Goal: Task Accomplishment & Management: Use online tool/utility

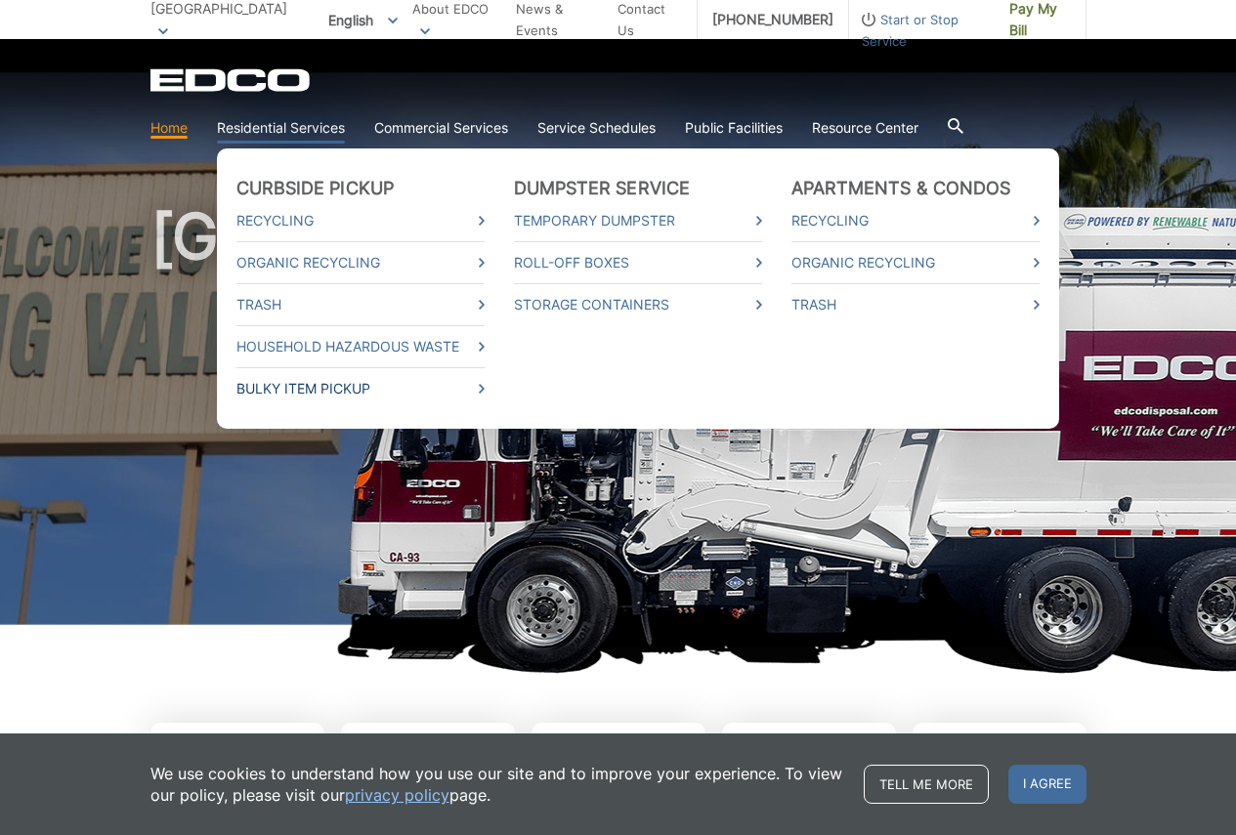
click at [322, 388] on link "Bulky Item Pickup" at bounding box center [360, 388] width 248 height 21
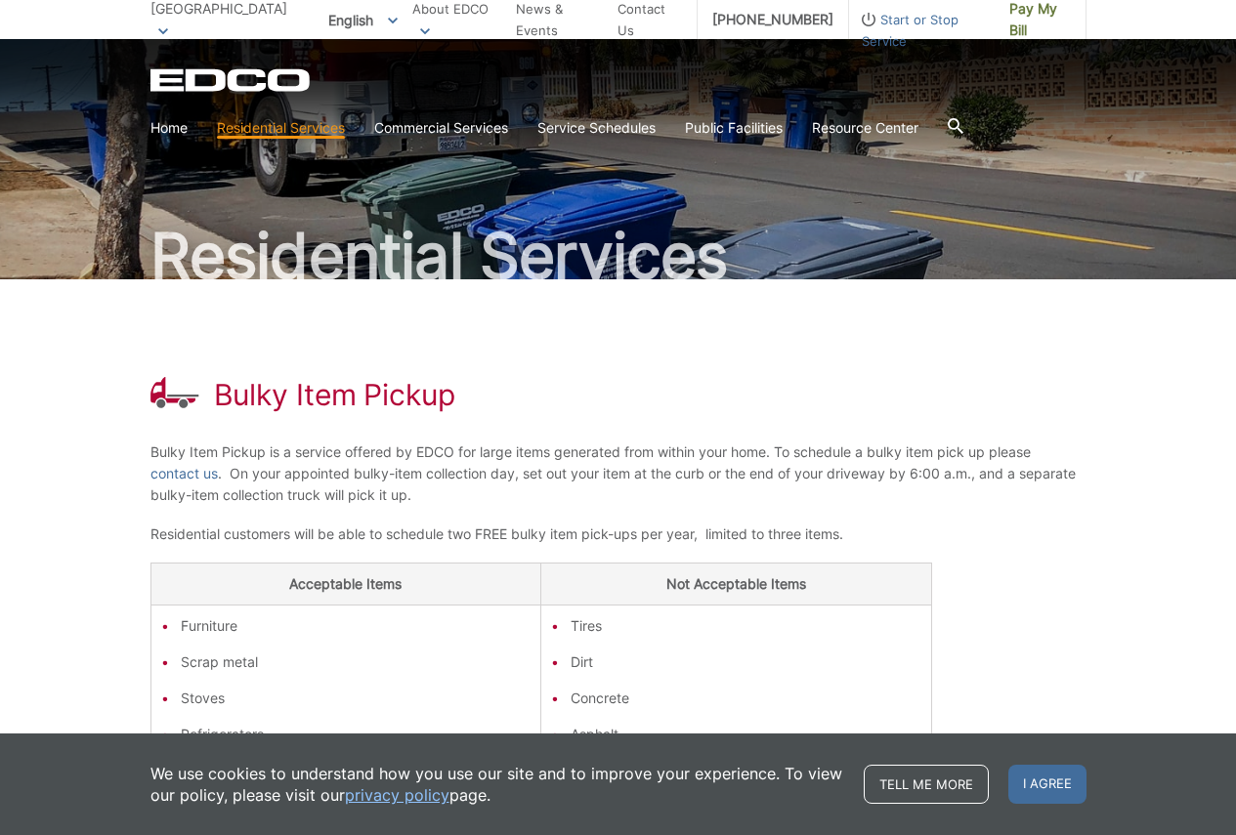
scroll to position [98, 0]
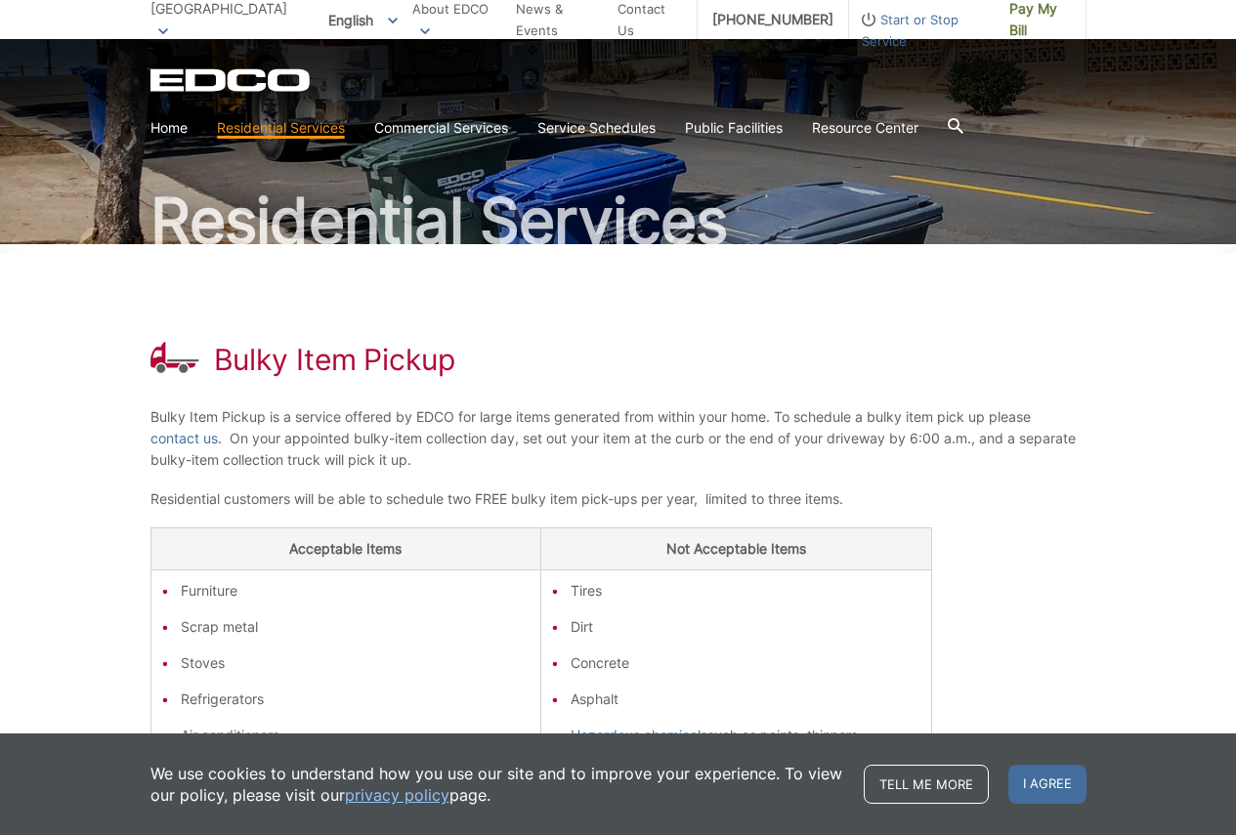
click at [821, 477] on div "Bulky Item Pickup Bulky Item Pickup is a service offered by EDCO for large item…" at bounding box center [618, 615] width 936 height 743
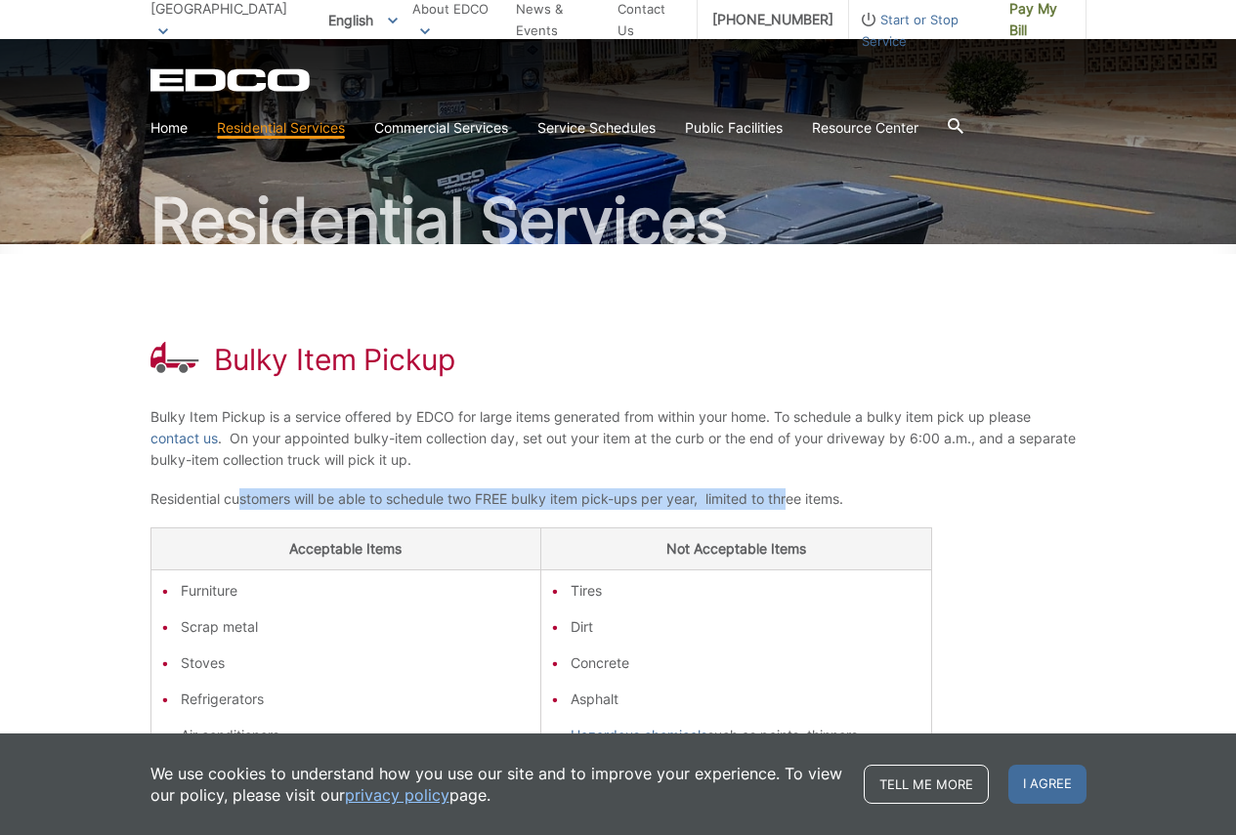
drag, startPoint x: 241, startPoint y: 497, endPoint x: 844, endPoint y: 506, distance: 602.8
click at [800, 506] on p "Residential customers will be able to schedule two FREE bulky item pick-ups per…" at bounding box center [618, 498] width 936 height 21
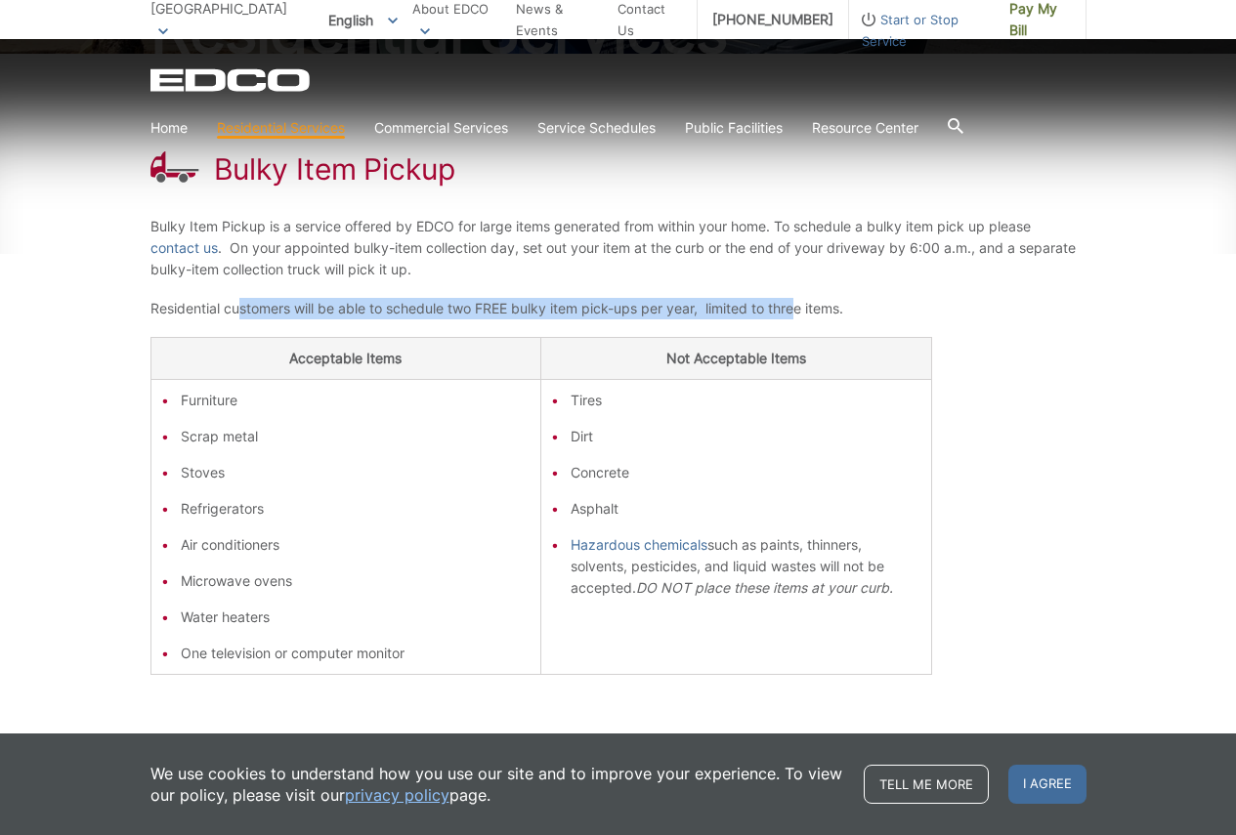
scroll to position [293, 0]
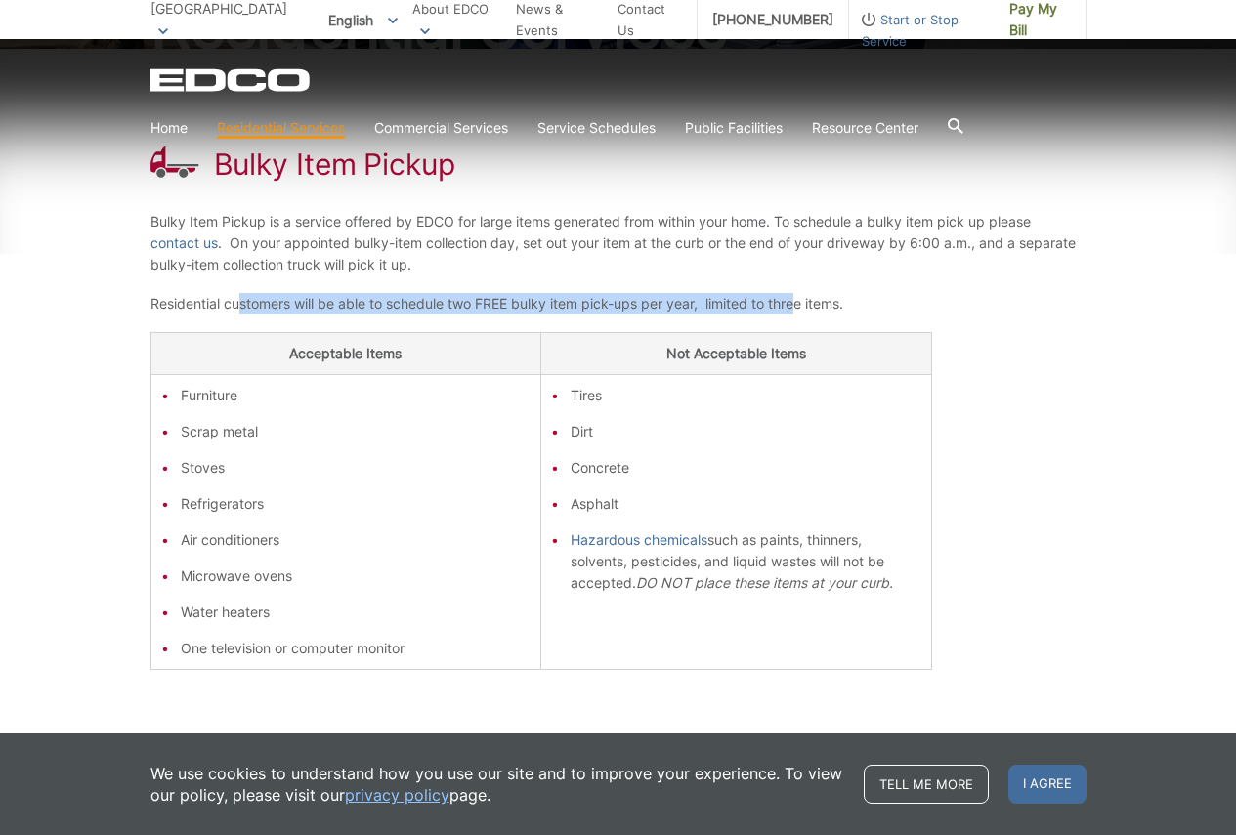
drag, startPoint x: 955, startPoint y: 483, endPoint x: 960, endPoint y: 881, distance: 398.6
click at [960, 542] on html "Home Back Home Residential Services Overview Curbside Pickup Recycling Organic …" at bounding box center [618, 124] width 1236 height 835
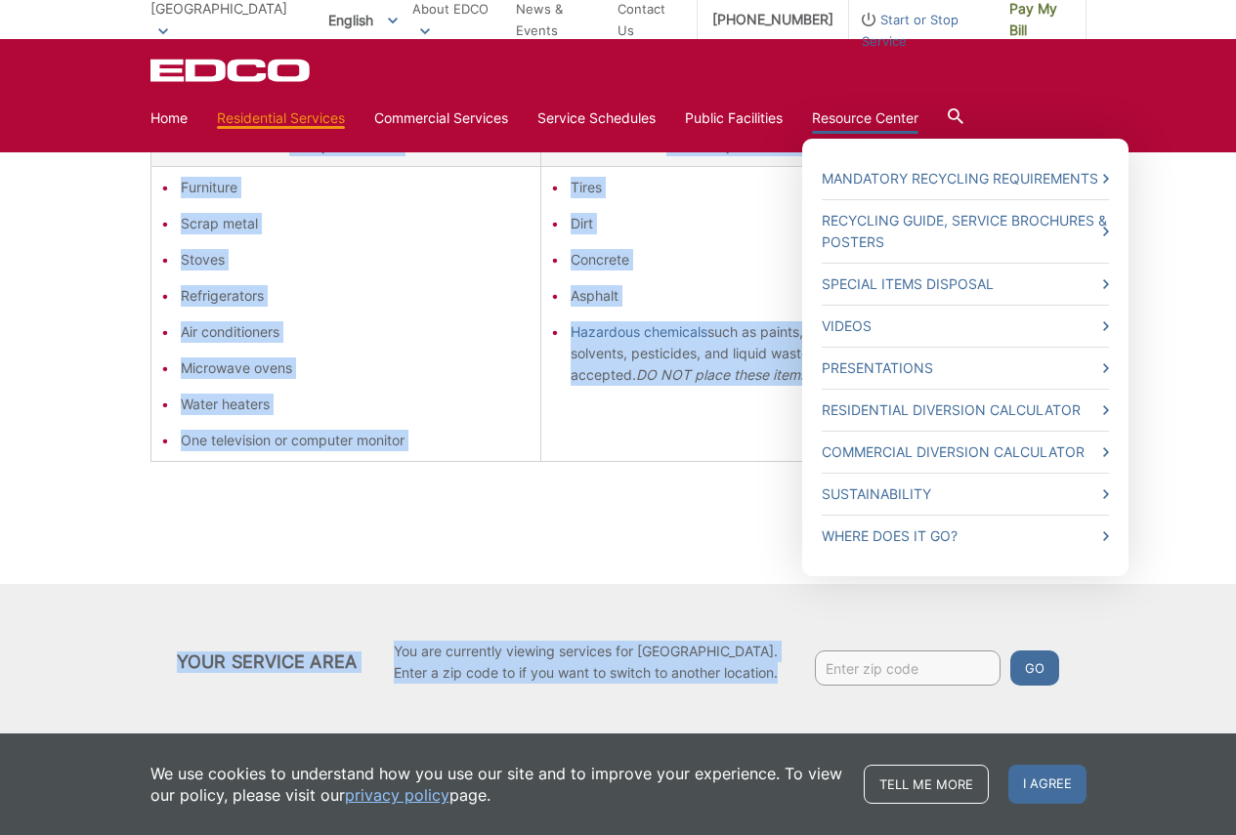
scroll to position [505, 0]
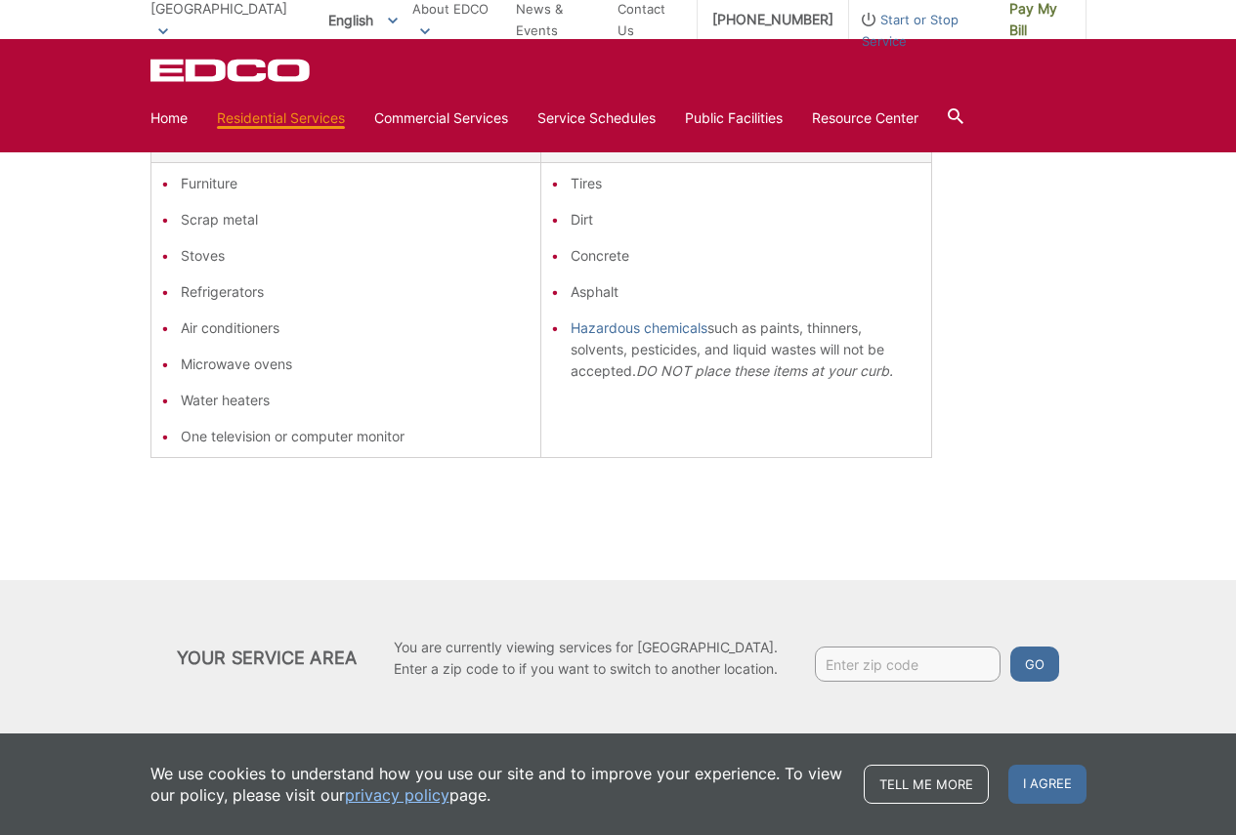
click at [869, 671] on input "Enter zip code" at bounding box center [908, 664] width 186 height 35
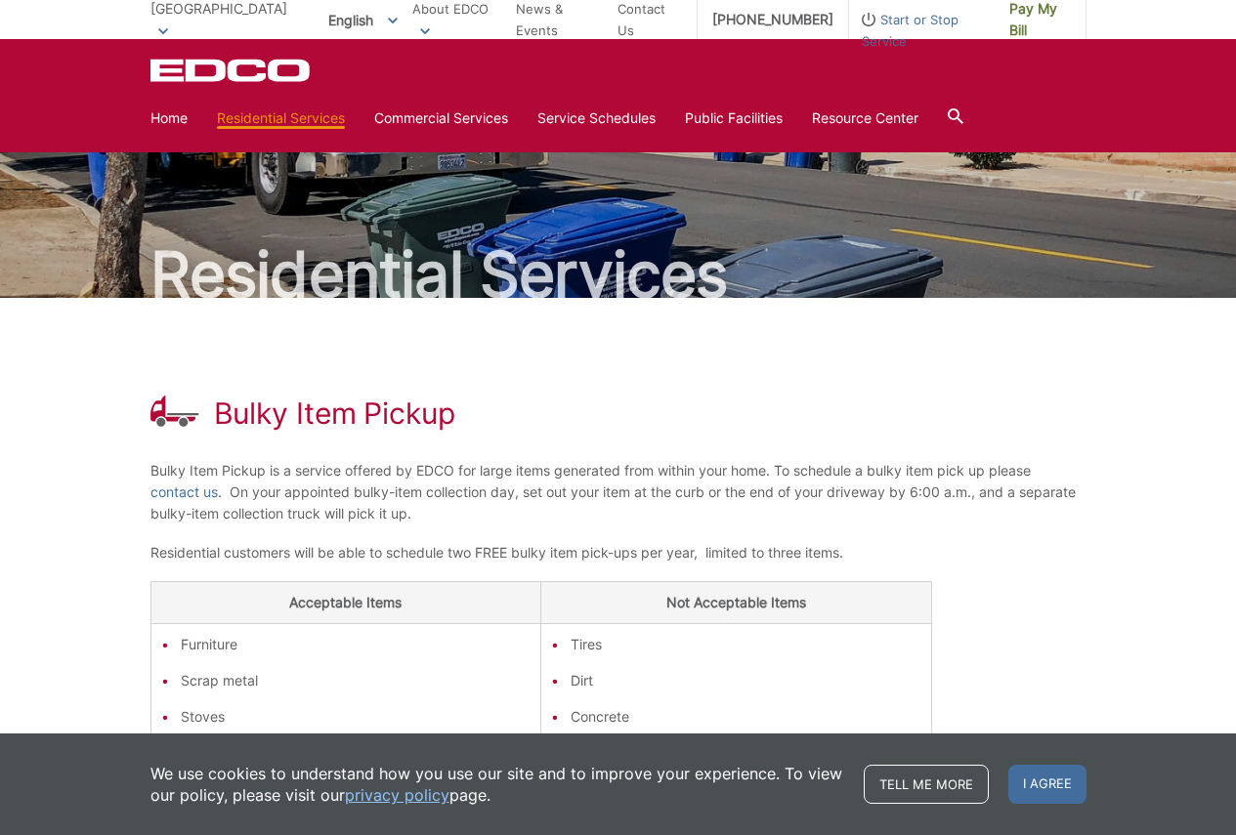
scroll to position [0, 0]
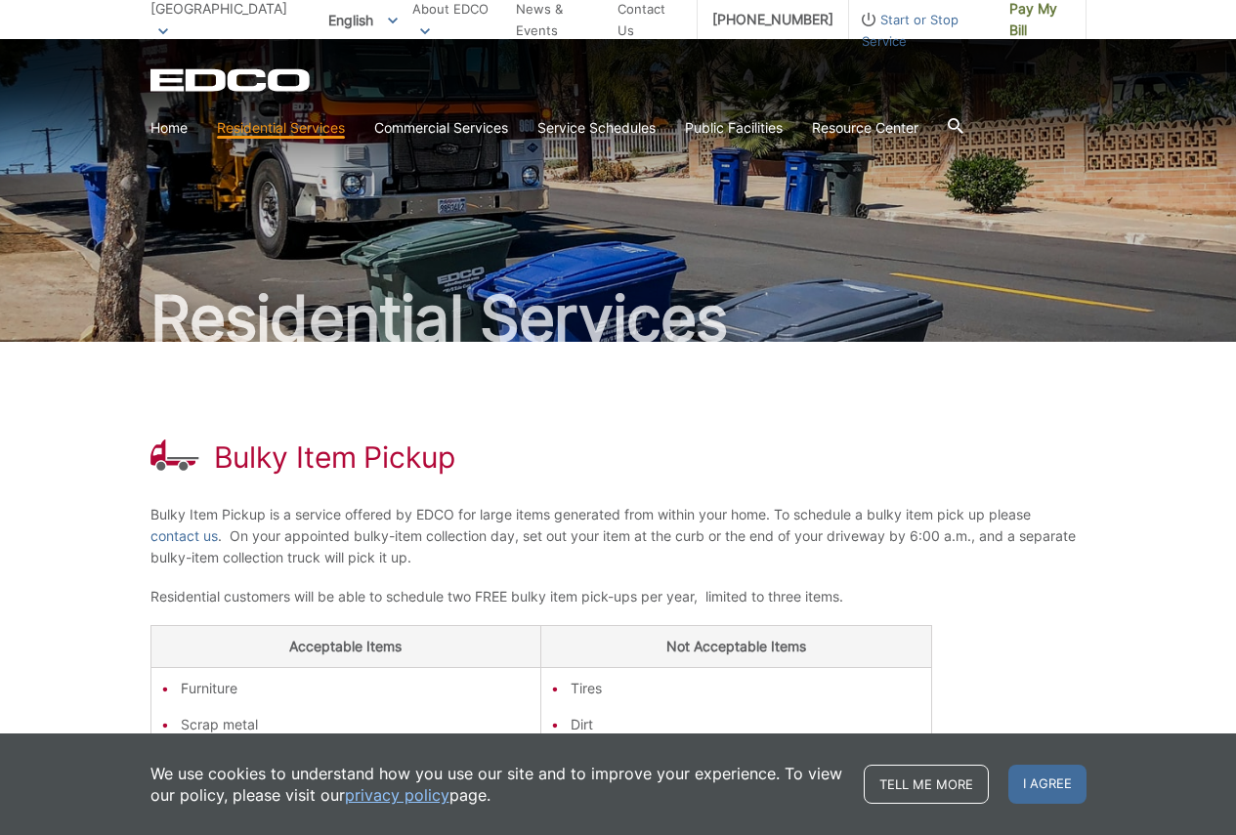
type input "91941"
drag, startPoint x: 983, startPoint y: 321, endPoint x: 860, endPoint y: 546, distance: 256.2
click at [860, 546] on div "Bulky Item Pickup Bulky Item Pickup is a service offered by EDCO for large item…" at bounding box center [618, 713] width 936 height 743
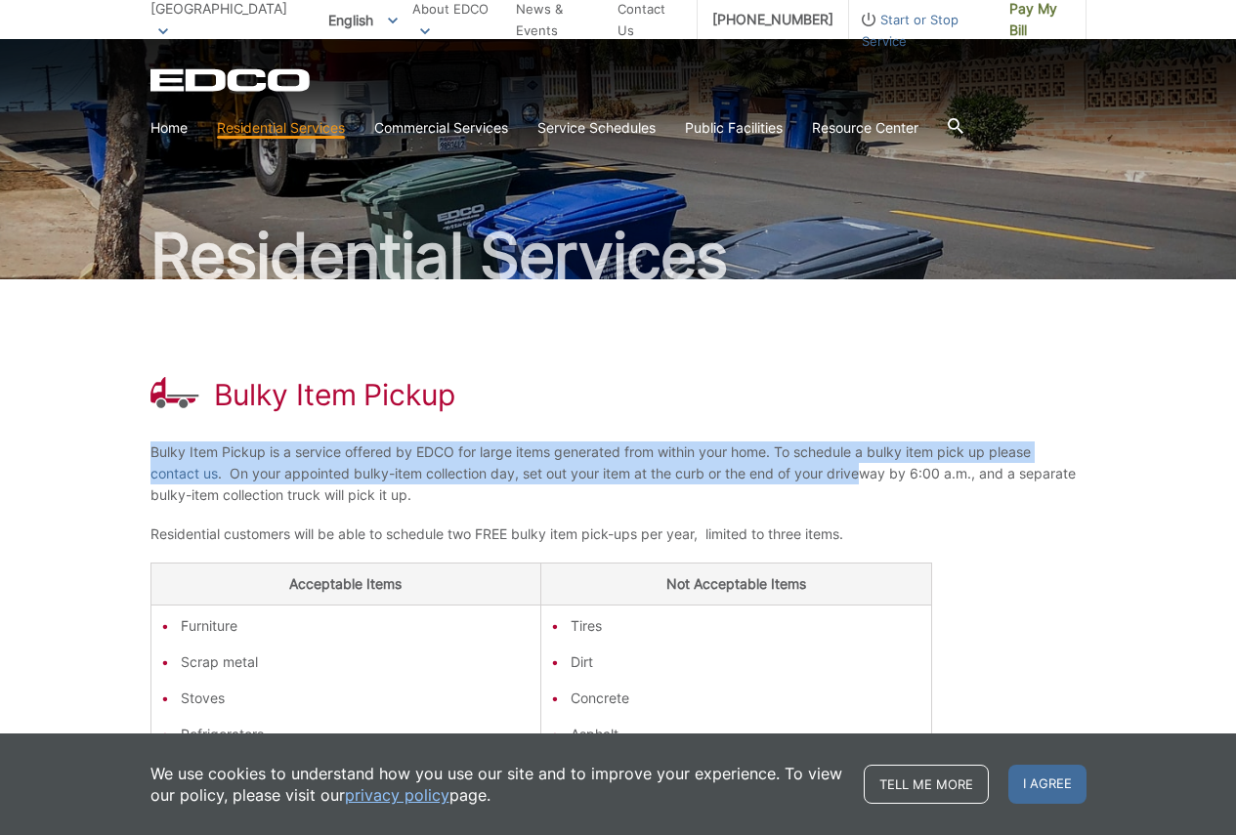
scroll to position [98, 0]
